Goal: Task Accomplishment & Management: Complete application form

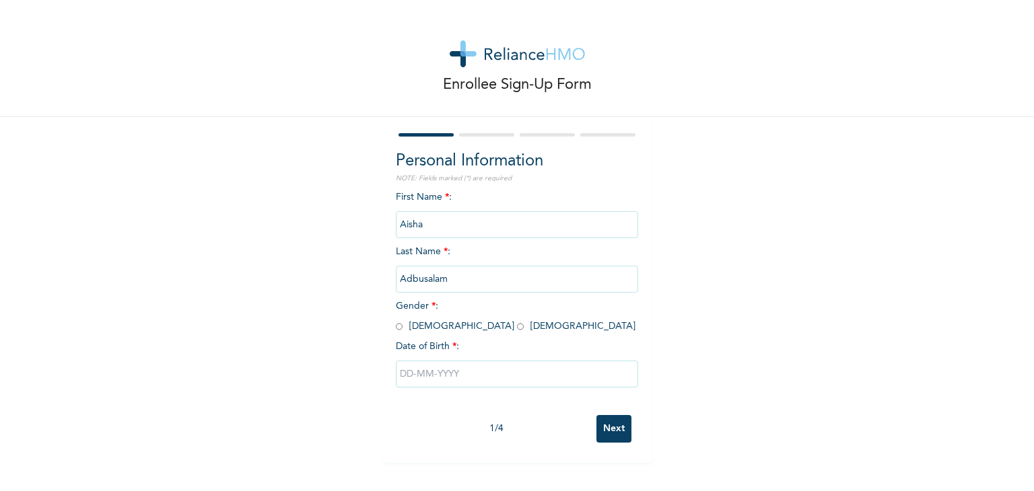
click at [517, 324] on input "radio" at bounding box center [520, 326] width 7 height 13
radio input "true"
click at [410, 279] on input "Adbusalam" at bounding box center [517, 279] width 242 height 27
click at [407, 279] on input "Adbusalam" at bounding box center [517, 279] width 242 height 27
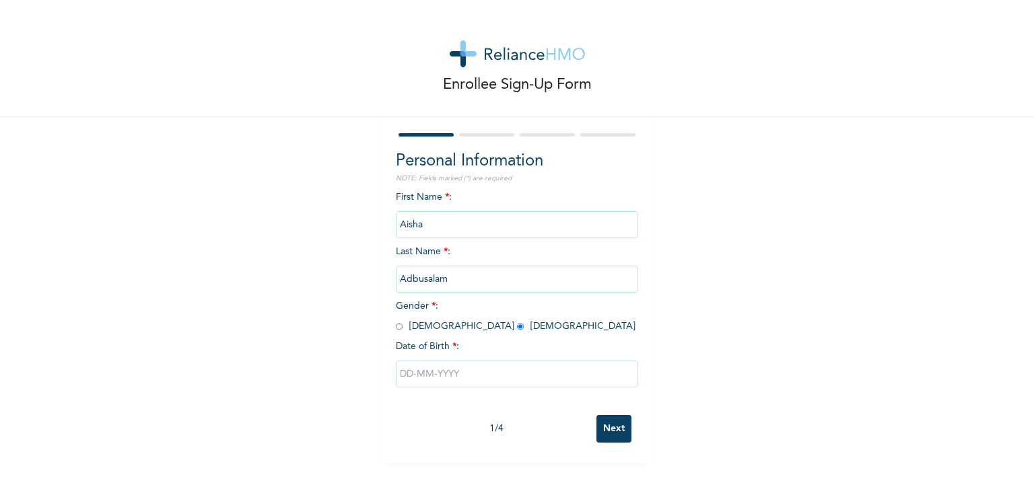
click at [407, 279] on input "Adbusalam" at bounding box center [517, 279] width 242 height 27
click at [462, 366] on input "text" at bounding box center [517, 374] width 242 height 27
select select "8"
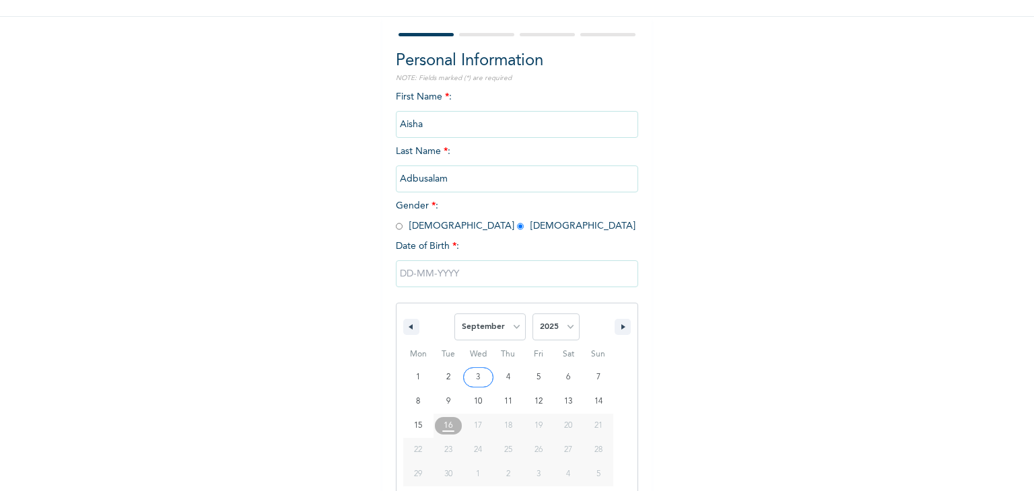
scroll to position [120, 0]
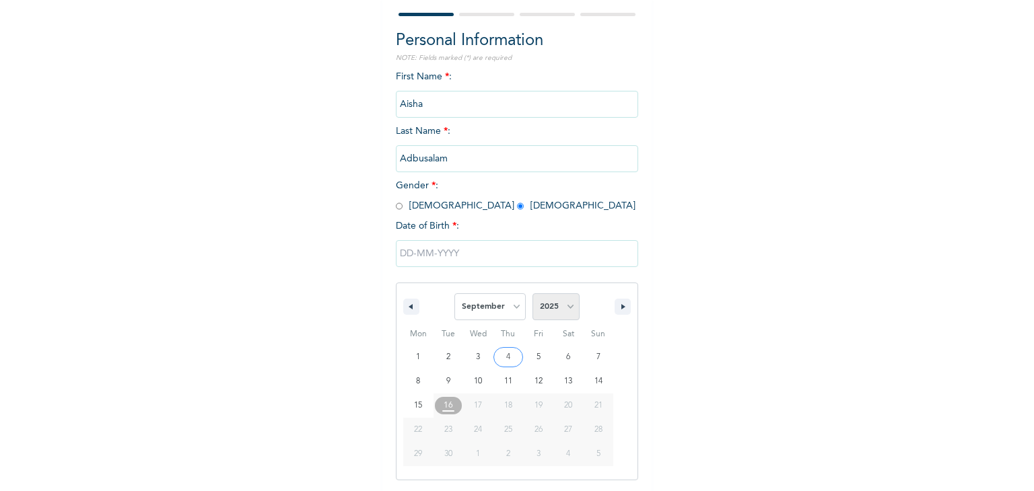
click at [565, 313] on select "2025 2024 2023 2022 2021 2020 2019 2018 2017 2016 2015 2014 2013 2012 2011 2010…" at bounding box center [555, 307] width 47 height 27
select select "2000"
click at [532, 294] on select "2025 2024 2023 2022 2021 2020 2019 2018 2017 2016 2015 2014 2013 2012 2011 2010…" at bounding box center [555, 307] width 47 height 27
click at [510, 310] on select "January February March April May June July August September October November De…" at bounding box center [489, 307] width 71 height 27
select select "4"
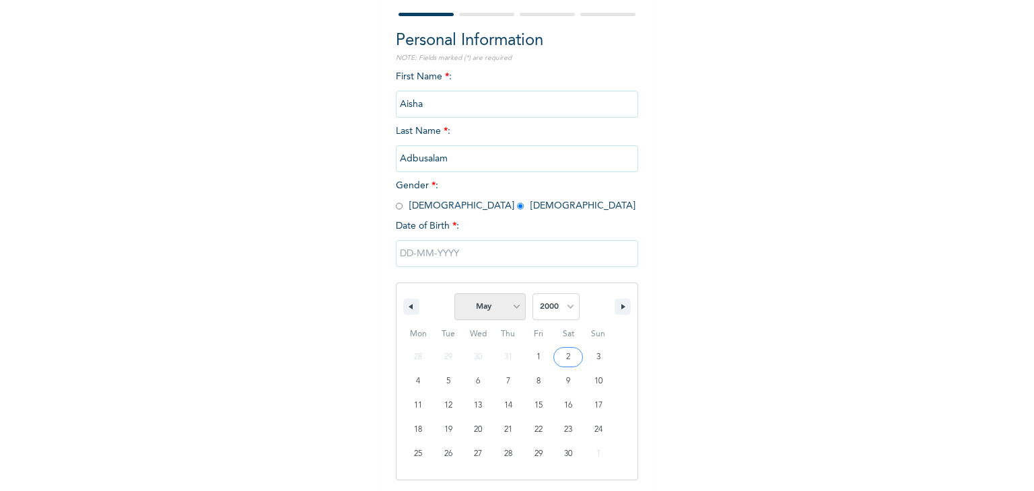
click at [454, 294] on select "January February March April May June July August September October November De…" at bounding box center [489, 307] width 71 height 27
type input "[DATE]"
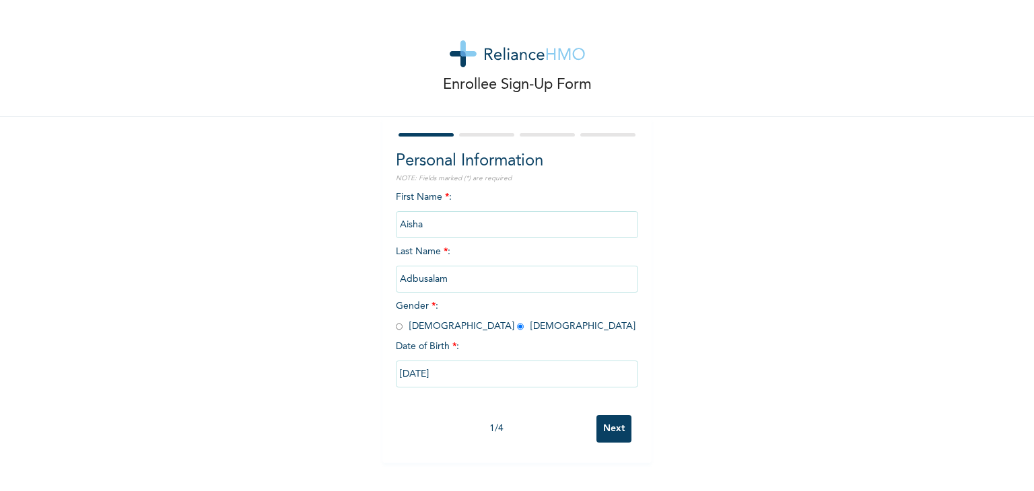
scroll to position [0, 0]
click at [434, 272] on input "Adbusalam" at bounding box center [517, 279] width 242 height 27
click at [596, 425] on input "Next" at bounding box center [613, 429] width 35 height 28
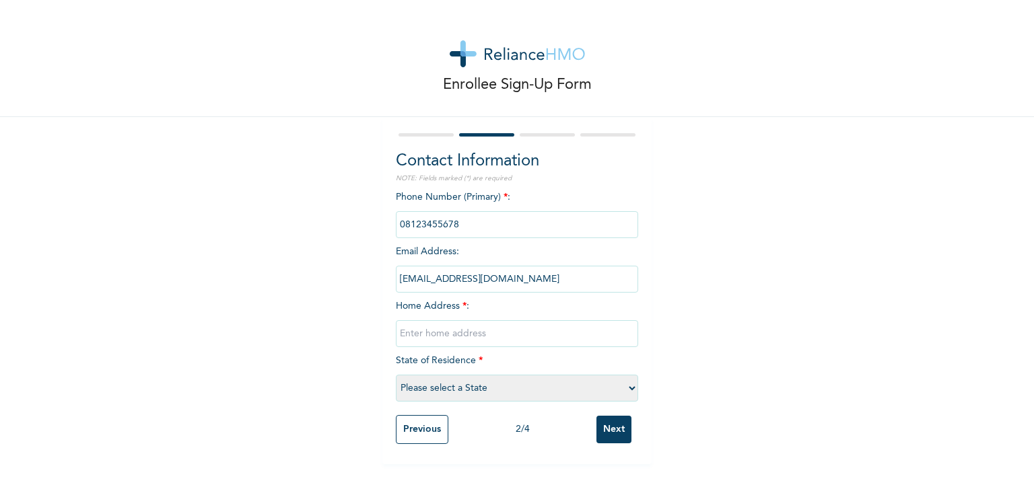
click at [460, 233] on input "phone" at bounding box center [517, 224] width 242 height 27
click at [608, 425] on input "Next" at bounding box center [613, 430] width 35 height 28
click at [498, 213] on input "phone" at bounding box center [517, 224] width 242 height 27
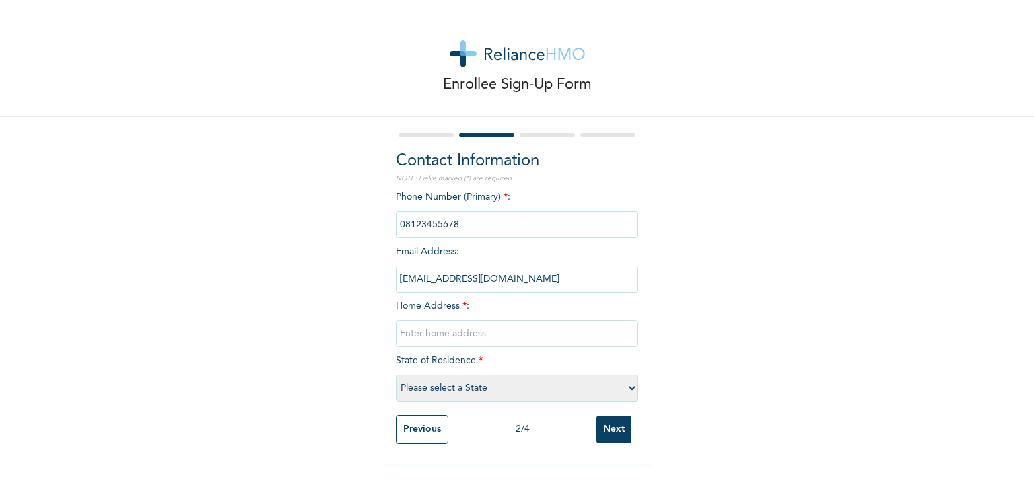
click at [498, 213] on input "phone" at bounding box center [517, 224] width 242 height 27
click at [423, 434] on input "Previous" at bounding box center [422, 429] width 53 height 29
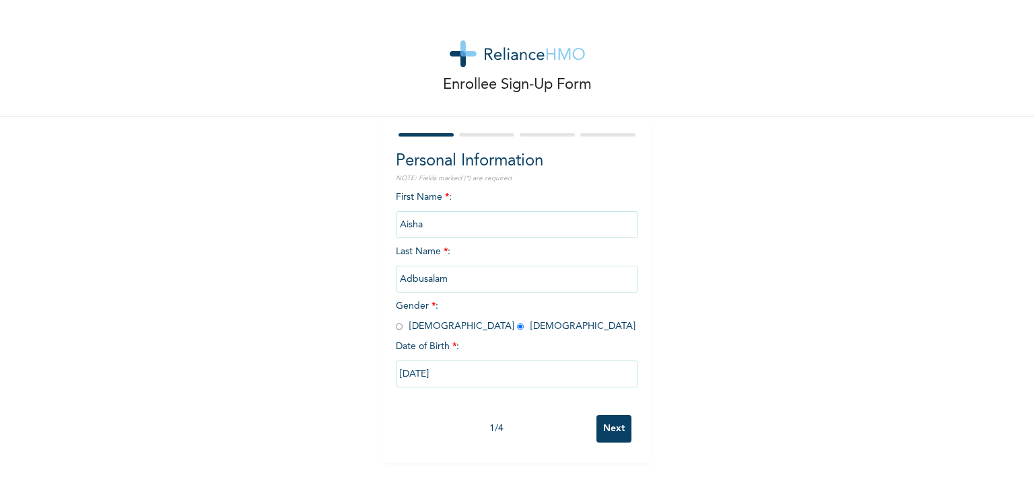
click at [469, 286] on input "Adbusalam" at bounding box center [517, 279] width 242 height 27
click at [611, 440] on input "Next" at bounding box center [613, 429] width 35 height 28
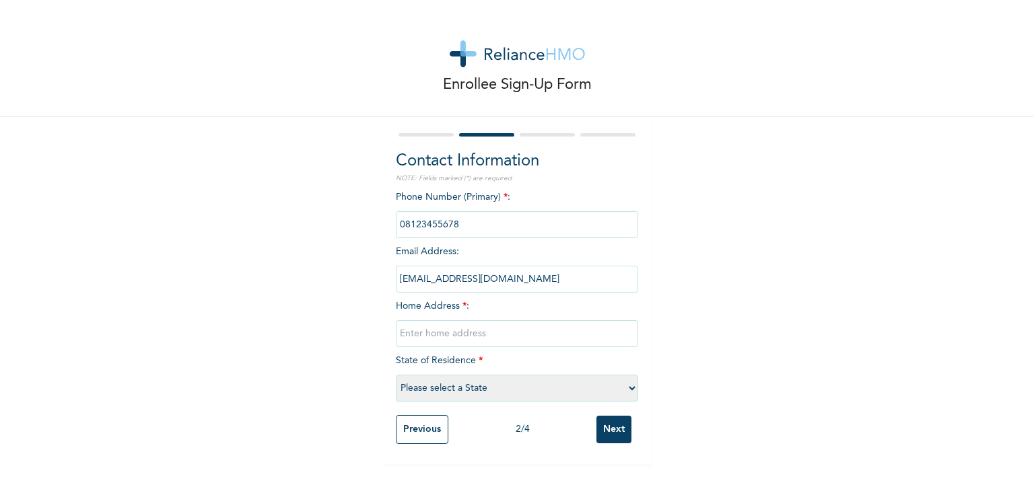
click at [479, 340] on input "text" at bounding box center [517, 333] width 242 height 27
type input "1"
type input "O"
type input "[STREET_ADDRESS]"
click at [627, 387] on select "Please select a State [PERSON_NAME] (FCT) [PERSON_NAME] Ibom [GEOGRAPHIC_DATA] …" at bounding box center [517, 388] width 242 height 27
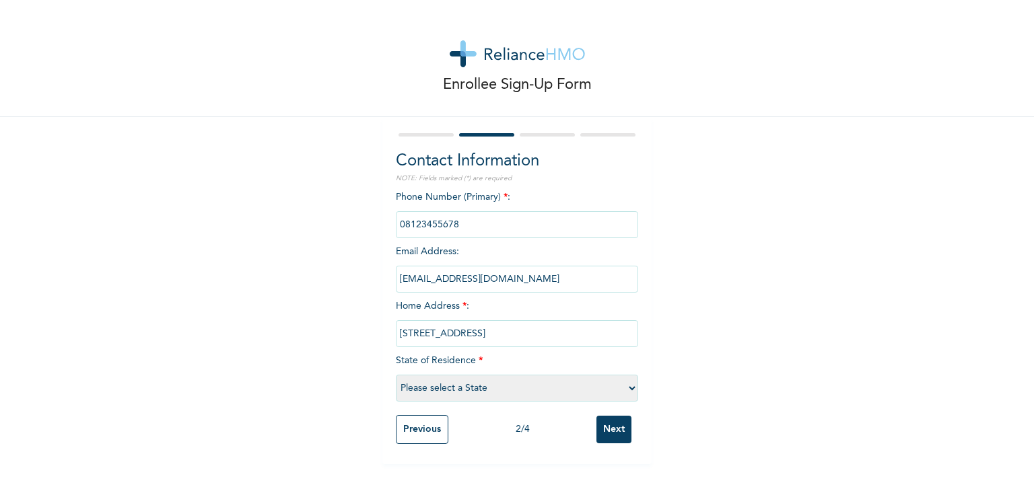
select select "25"
click at [396, 375] on select "Please select a State [PERSON_NAME] (FCT) [PERSON_NAME] Ibom [GEOGRAPHIC_DATA] …" at bounding box center [517, 388] width 242 height 27
click at [622, 438] on input "Next" at bounding box center [613, 430] width 35 height 28
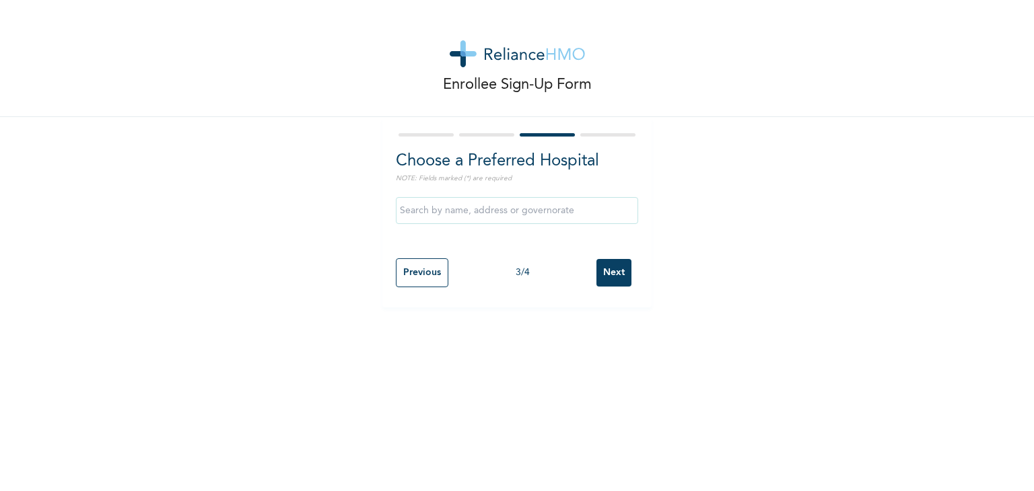
click at [518, 209] on input "text" at bounding box center [517, 210] width 242 height 27
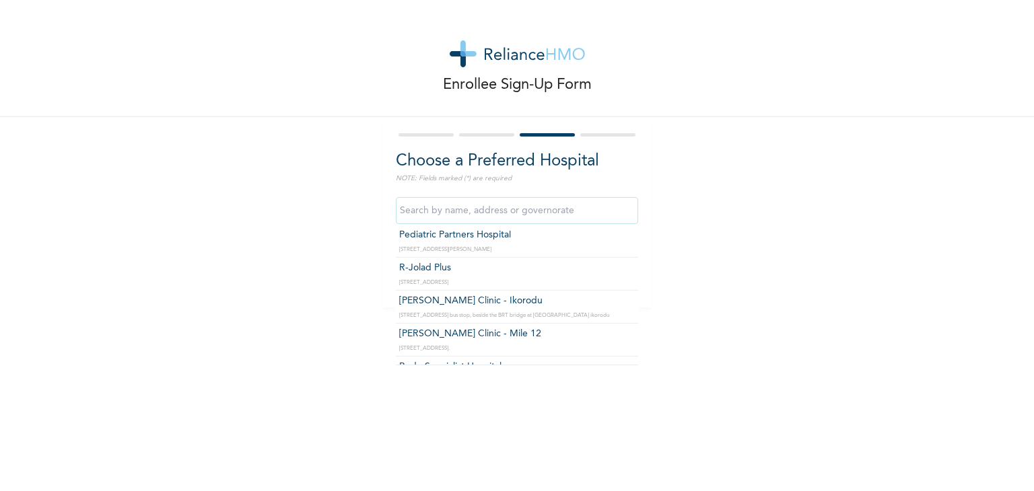
scroll to position [206, 0]
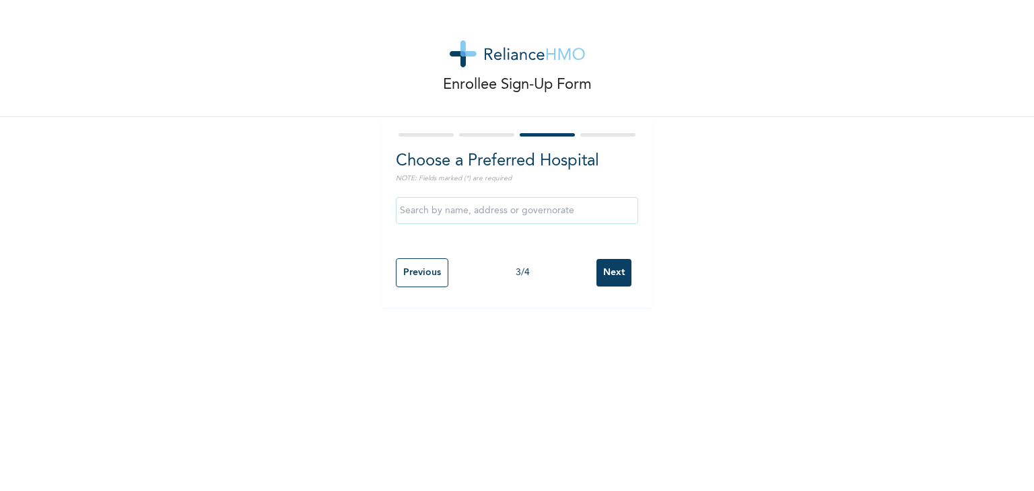
click at [638, 351] on div "Enrollee Sign-Up Form Choose a Preferred Hospital NOTE: Fields marked (*) are r…" at bounding box center [517, 245] width 1034 height 491
click at [575, 209] on input "text" at bounding box center [517, 210] width 242 height 27
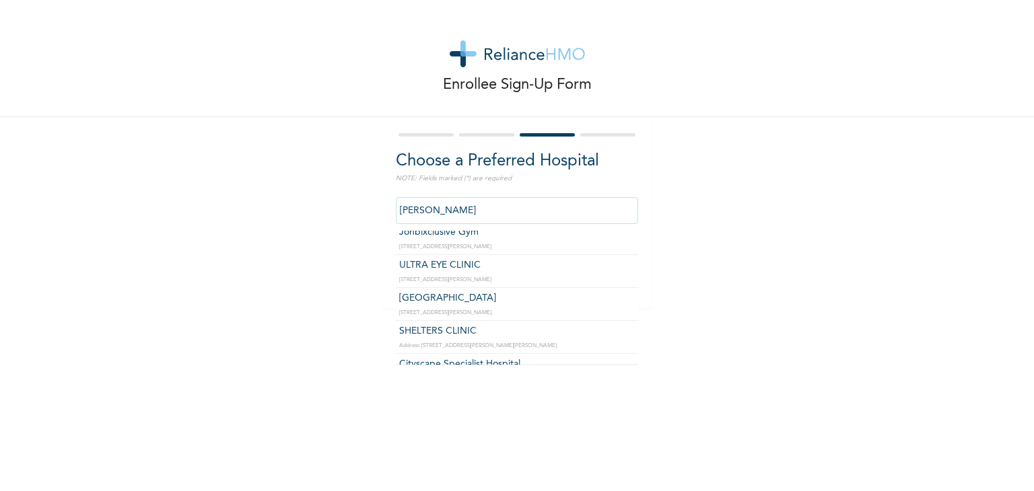
scroll to position [309, 0]
type input "Cityscape Specialist Hospital"
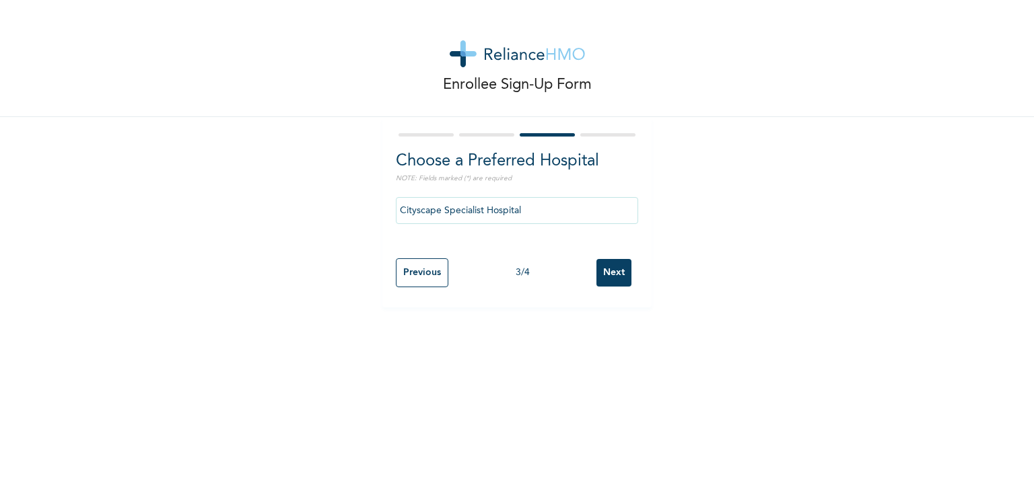
click at [611, 269] on input "Next" at bounding box center [613, 273] width 35 height 28
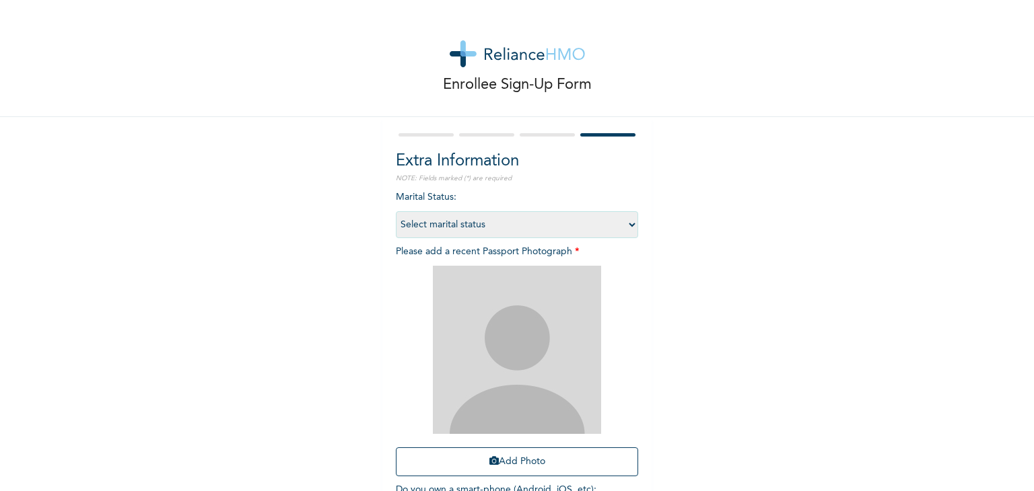
click at [624, 222] on select "Select marital status [DEMOGRAPHIC_DATA] Married [DEMOGRAPHIC_DATA] Widow/[DEMO…" at bounding box center [517, 224] width 242 height 27
select select "2"
click at [396, 211] on select "Select marital status [DEMOGRAPHIC_DATA] Married [DEMOGRAPHIC_DATA] Widow/[DEMO…" at bounding box center [517, 224] width 242 height 27
